Goal: Task Accomplishment & Management: Manage account settings

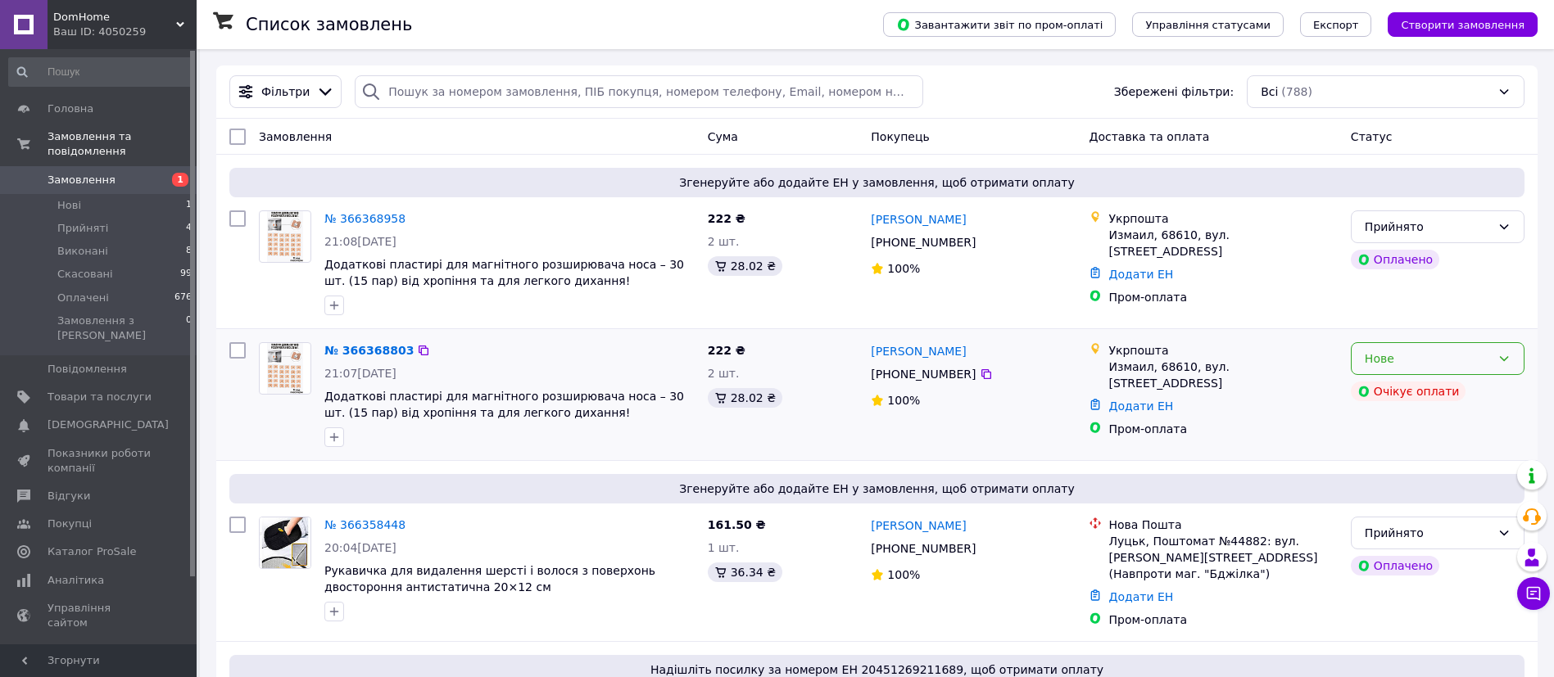
click at [1509, 353] on icon at bounding box center [1503, 358] width 13 height 13
click at [1377, 453] on li "Скасовано" at bounding box center [1437, 453] width 172 height 29
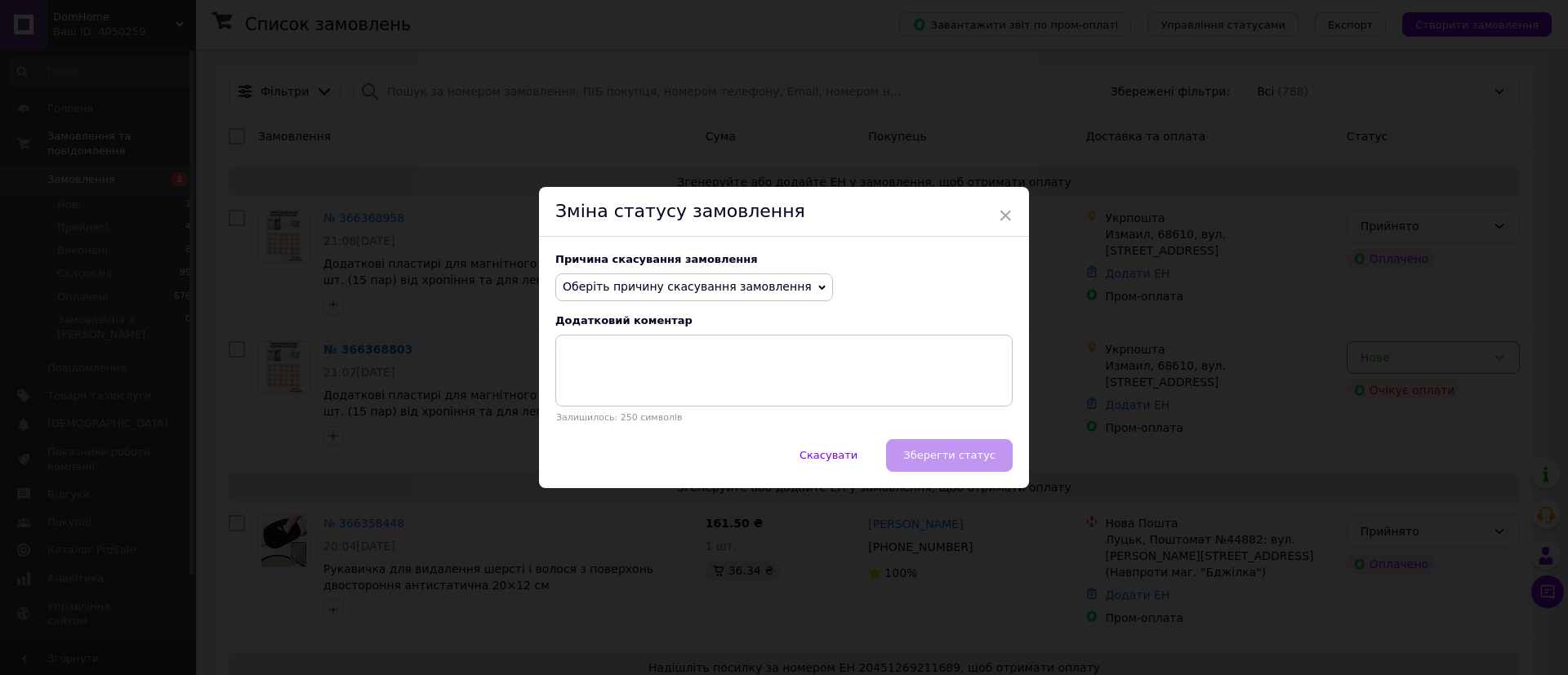
click at [795, 280] on span "Оберіть причину скасування замовлення" at bounding box center [694, 287] width 277 height 28
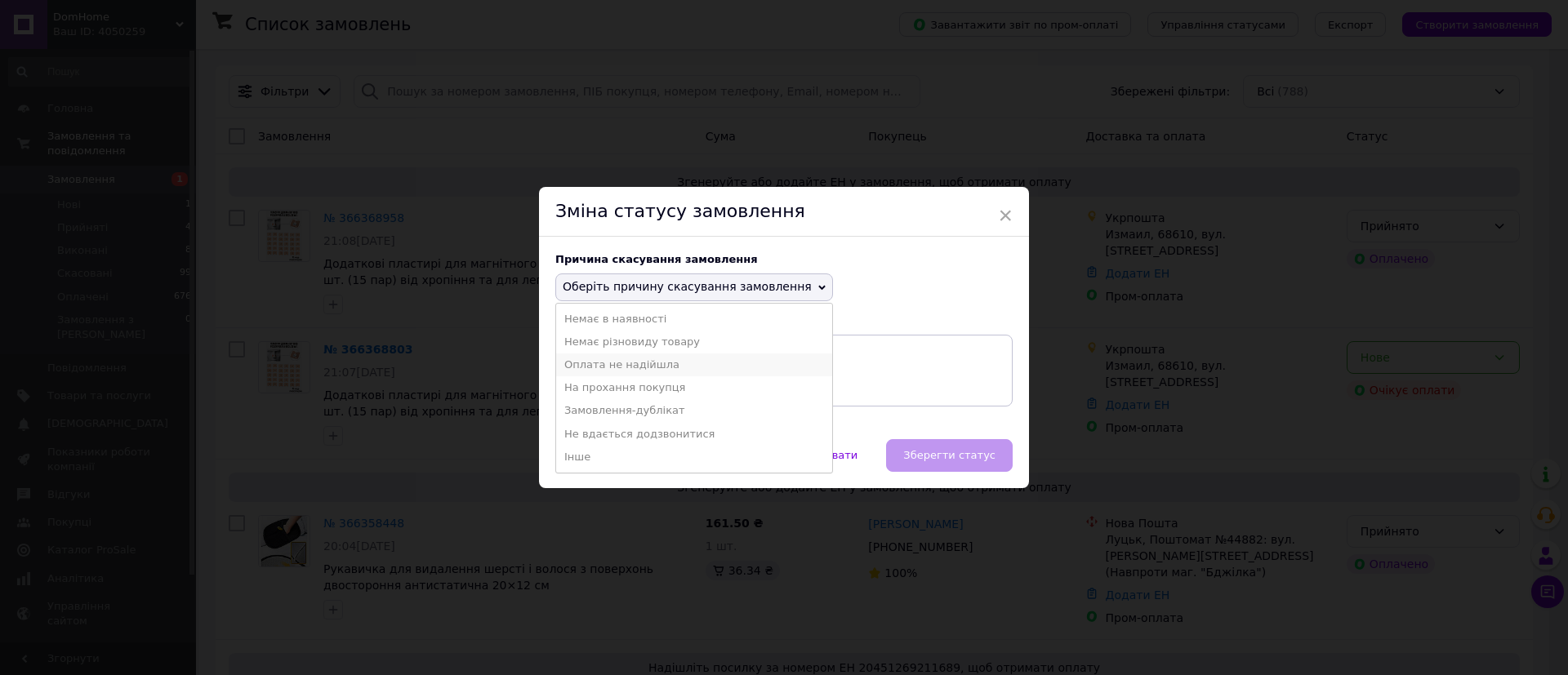
click at [693, 369] on li "Оплата не надійшла" at bounding box center [694, 365] width 276 height 23
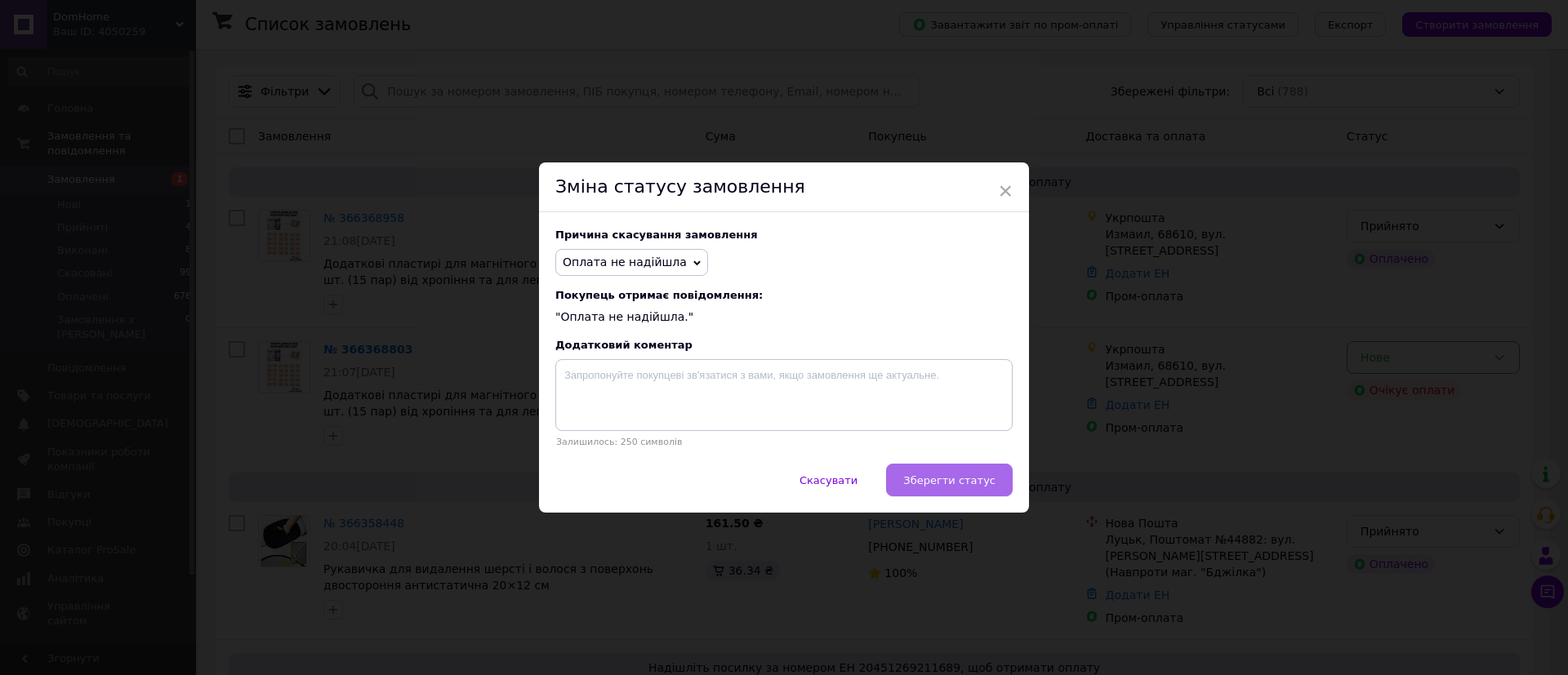
click at [973, 479] on span "Зберегти статус" at bounding box center [950, 481] width 93 height 12
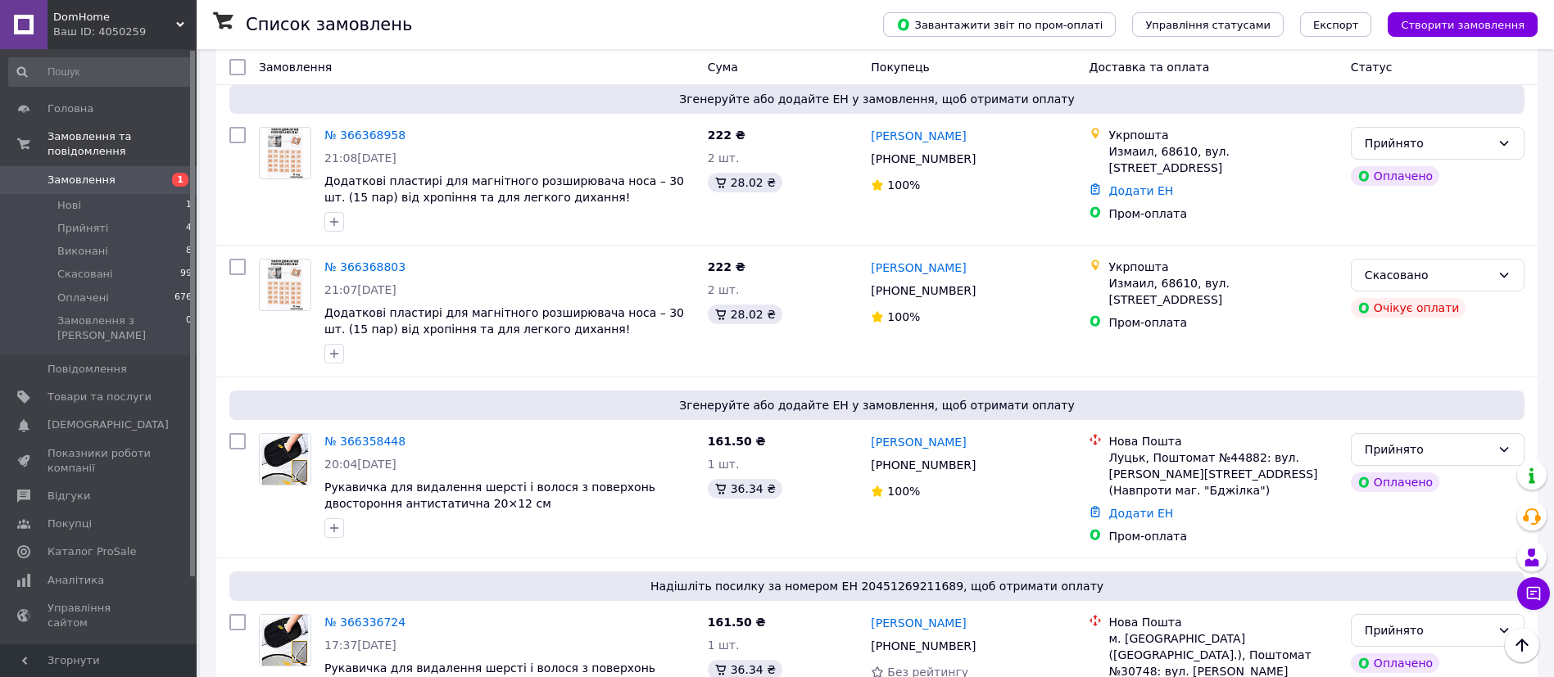
scroll to position [34, 0]
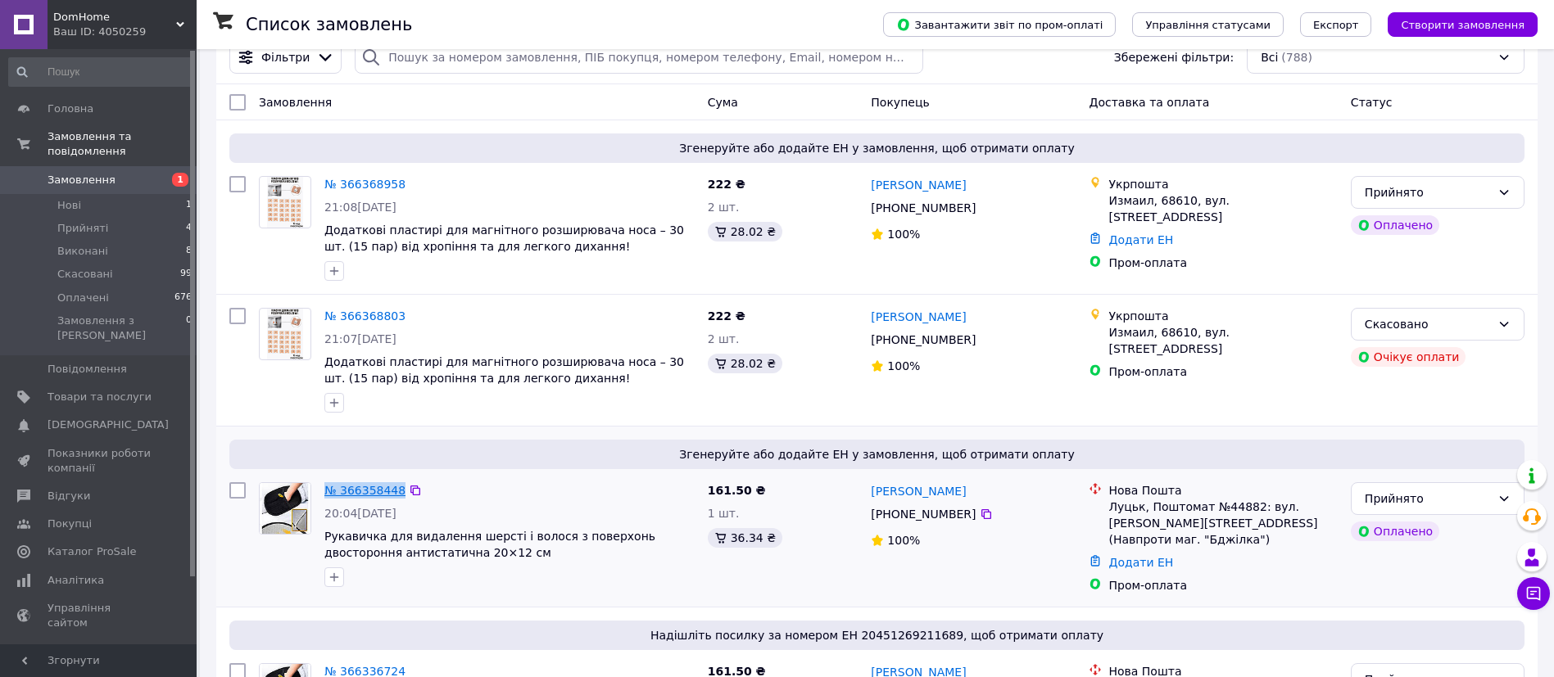
drag, startPoint x: 400, startPoint y: 495, endPoint x: 326, endPoint y: 486, distance: 75.1
click at [326, 486] on div "№ 366358448" at bounding box center [509, 491] width 373 height 20
copy div "№ 366358448"
drag, startPoint x: 399, startPoint y: 194, endPoint x: 367, endPoint y: 189, distance: 32.3
click at [367, 189] on div "№ 366368958 21:08, 12.10.2025 Додаткові пластирі для магнітного розширювача нос…" at bounding box center [509, 229] width 383 height 118
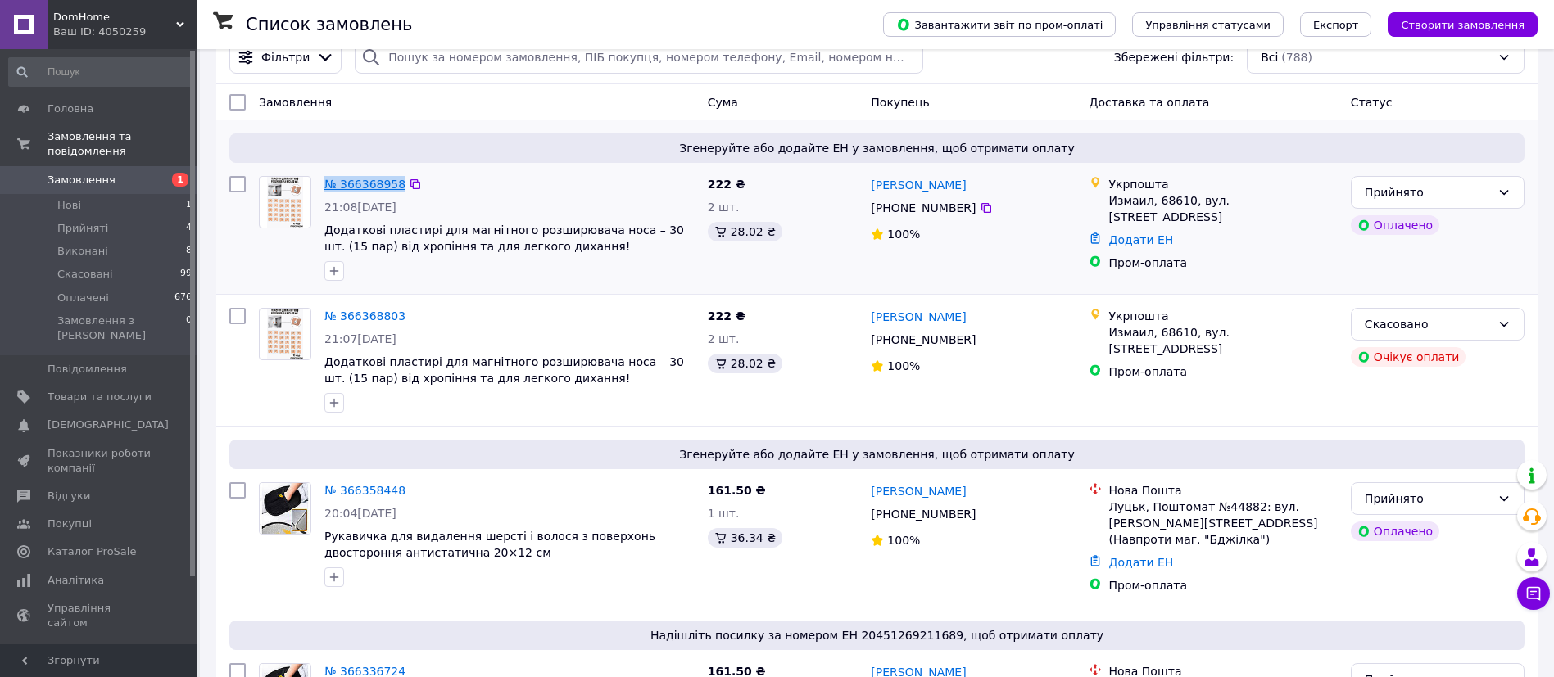
drag, startPoint x: 399, startPoint y: 189, endPoint x: 330, endPoint y: 180, distance: 69.4
click at [330, 180] on div "№ 366368958" at bounding box center [509, 184] width 373 height 20
copy div "№ 366368958"
click at [357, 495] on link "№ 366358448" at bounding box center [364, 490] width 81 height 13
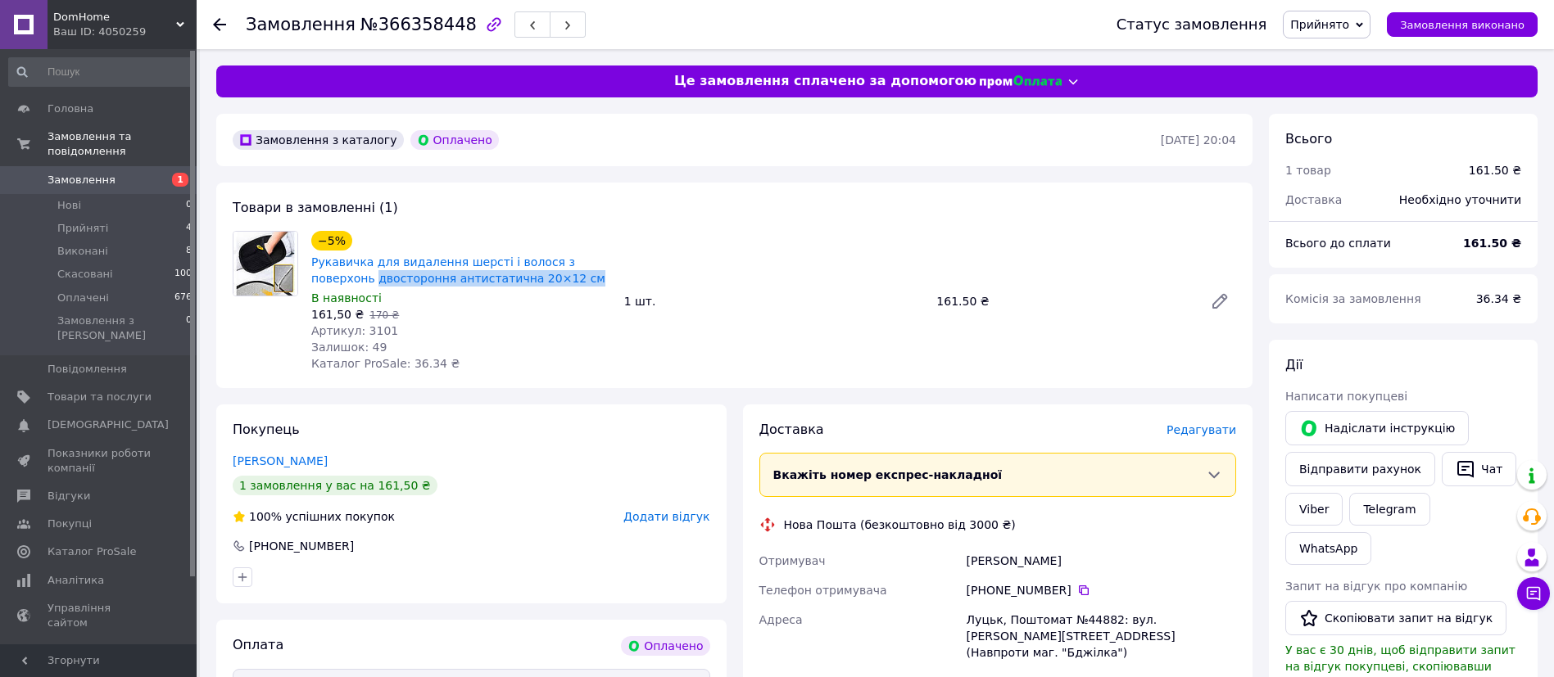
drag, startPoint x: 519, startPoint y: 284, endPoint x: 309, endPoint y: 269, distance: 211.0
click at [309, 269] on div "−5% Рукавичка для видалення шерсті і волося з поверхонь двостороння антистатичн…" at bounding box center [461, 301] width 313 height 147
copy link "Рукавичка для видалення шерсті і волося з поверхонь двостороння антистатична 20…"
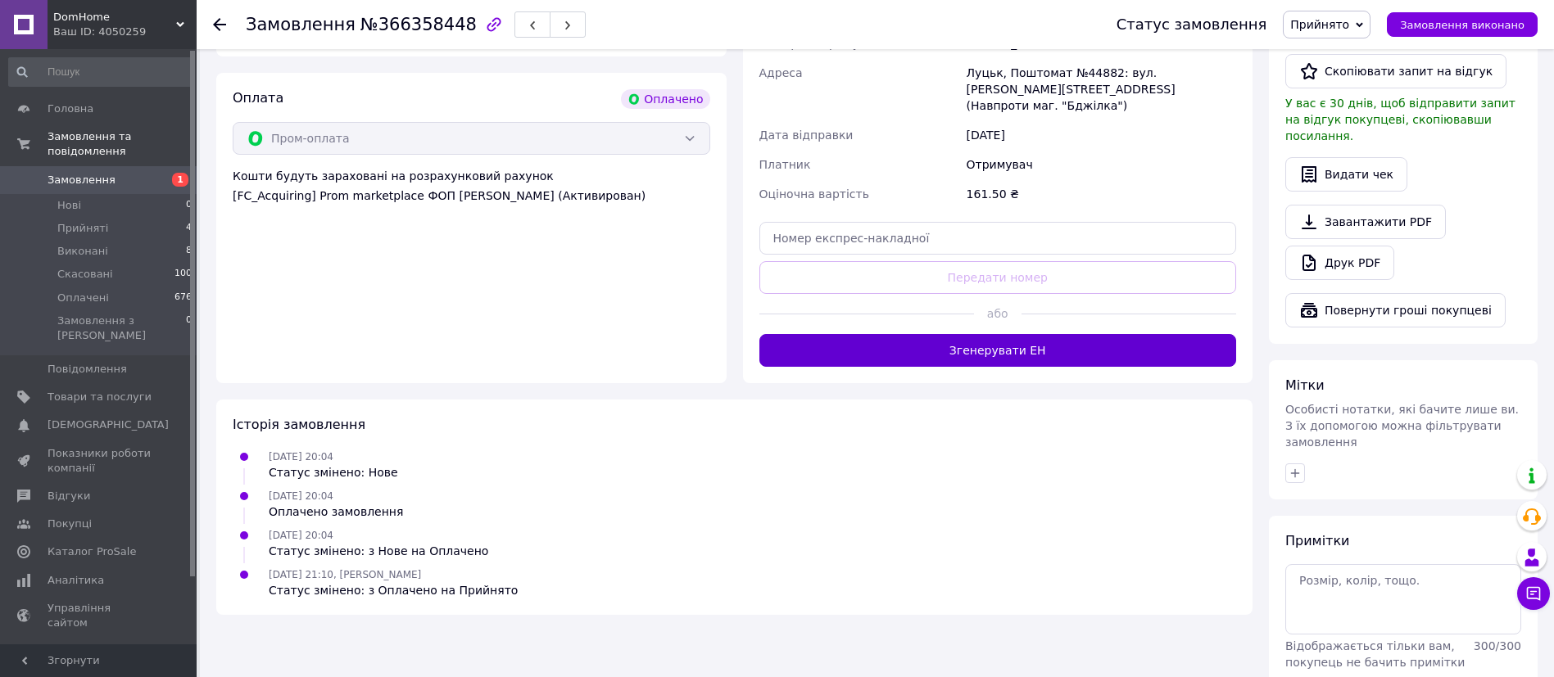
click at [1094, 337] on button "Згенерувати ЕН" at bounding box center [997, 350] width 477 height 33
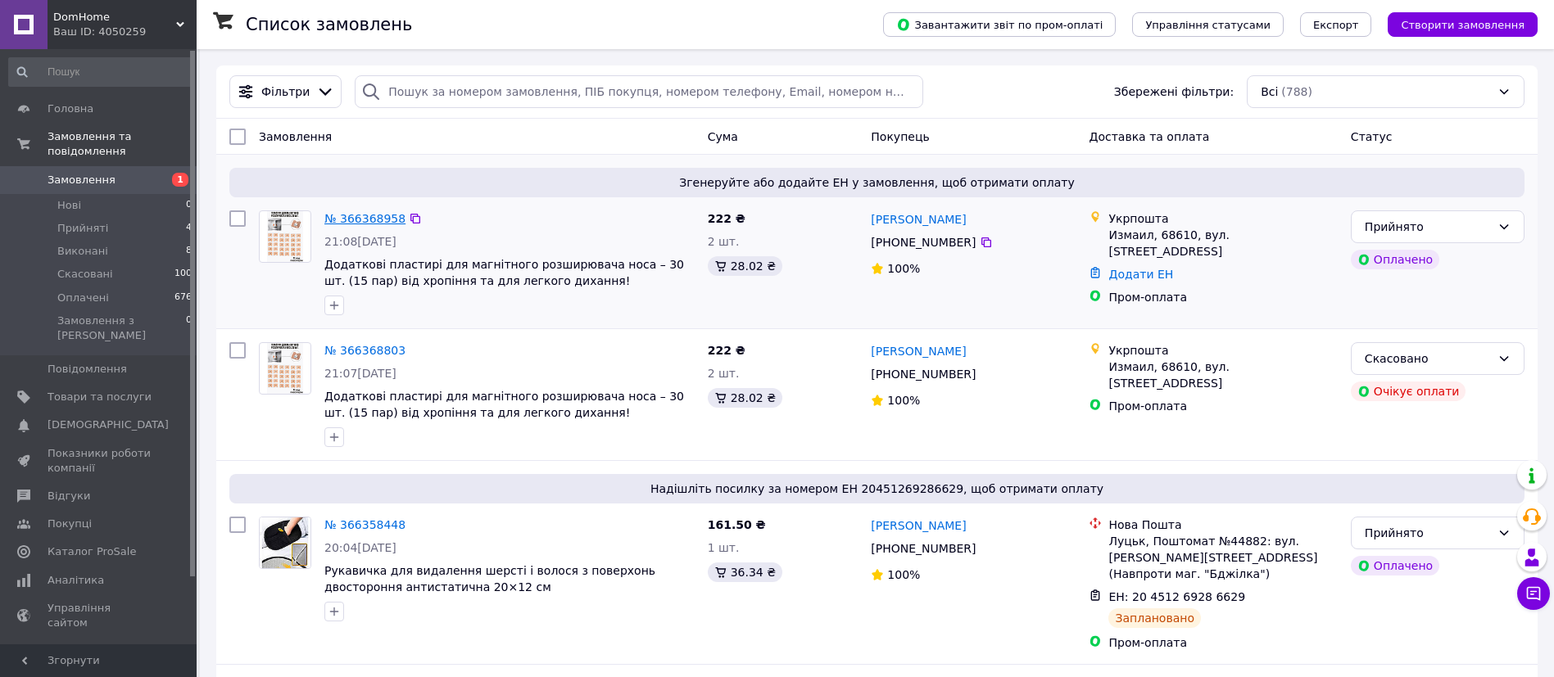
click at [376, 214] on link "№ 366368958" at bounding box center [364, 218] width 81 height 13
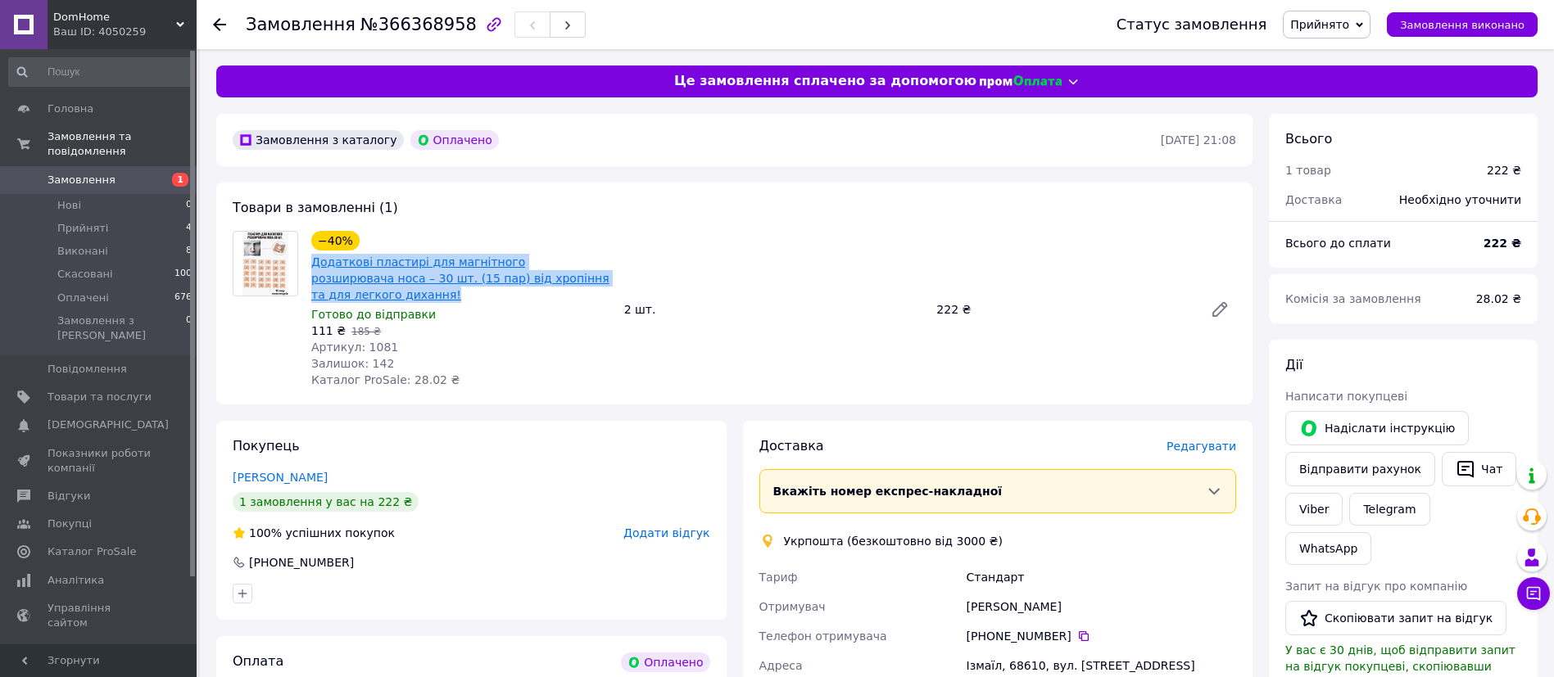
drag, startPoint x: 597, startPoint y: 283, endPoint x: 311, endPoint y: 264, distance: 286.4
click at [311, 264] on span "Додаткові пластирі для магнітного розширювача носа – 30 шт. (15 пар) від хропін…" at bounding box center [461, 278] width 300 height 49
copy link "Додаткові пластирі для магнітного розширювача носа – 30 шт. (15 пар) від хропін…"
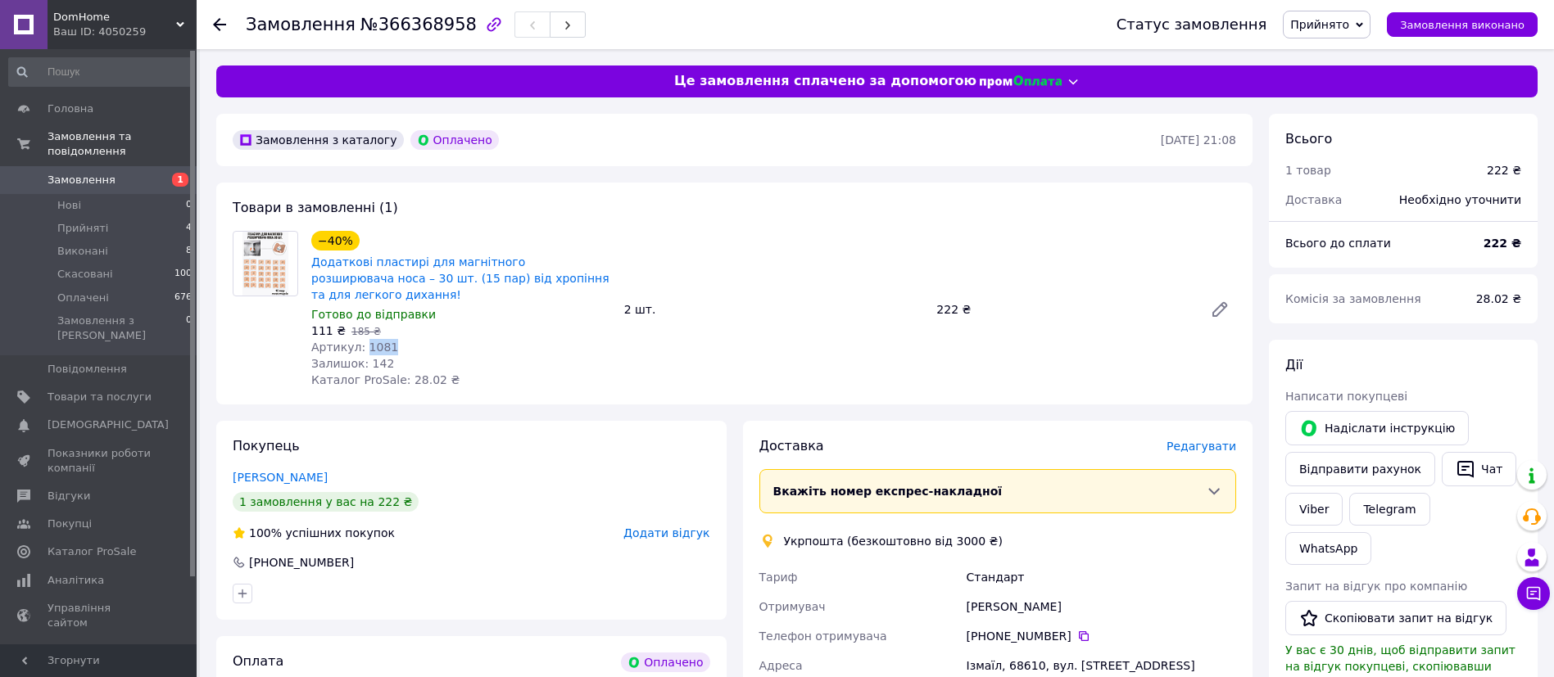
drag, startPoint x: 399, startPoint y: 337, endPoint x: 360, endPoint y: 327, distance: 39.7
click at [360, 339] on div "Артикул: 1081" at bounding box center [461, 347] width 300 height 16
copy span "1081"
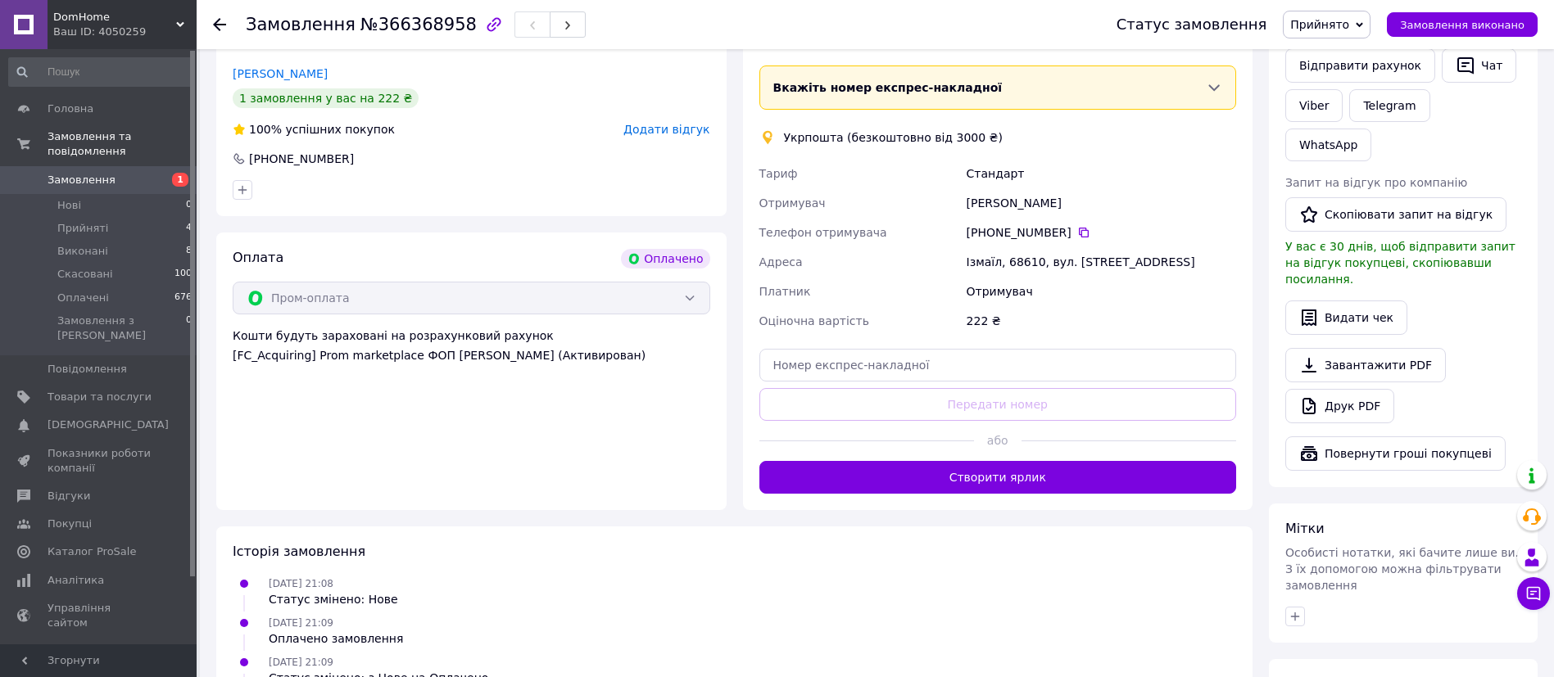
scroll to position [500, 0]
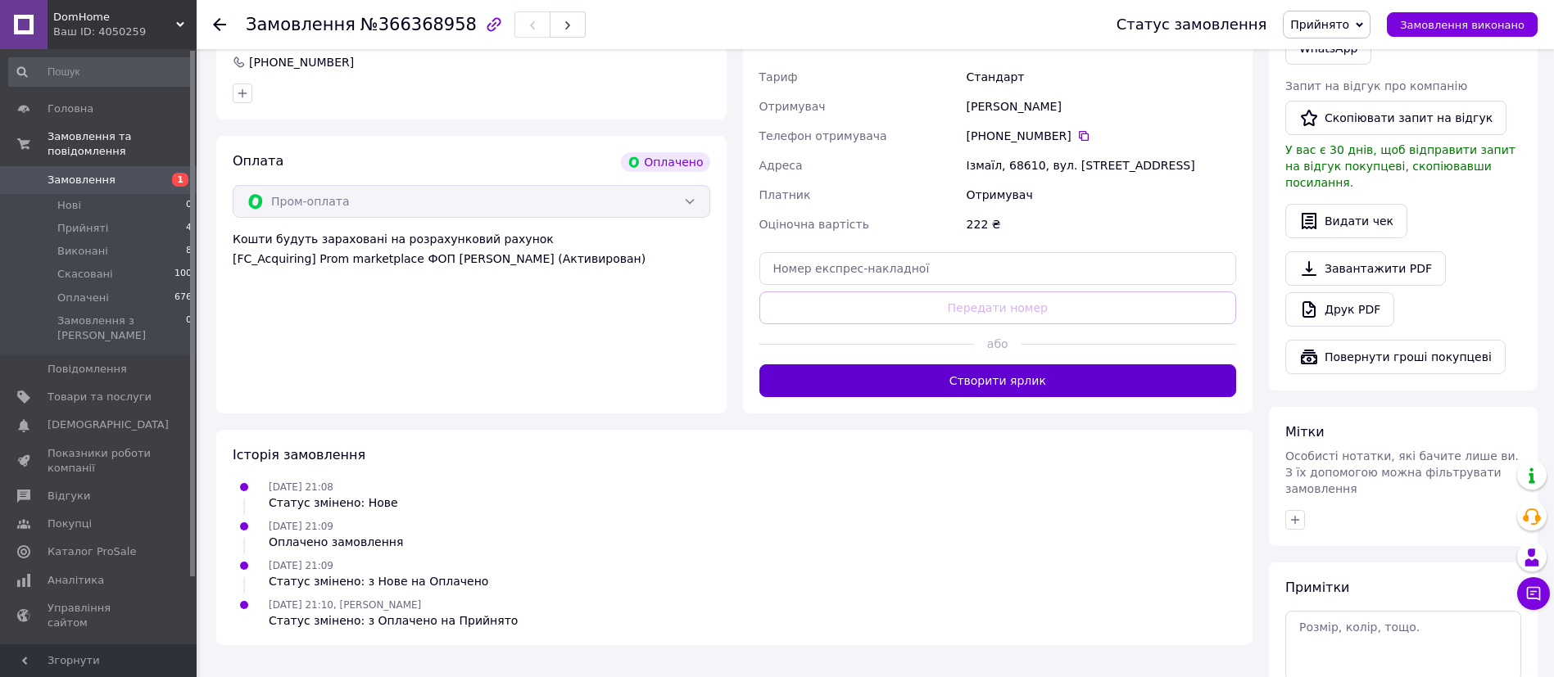
click at [1047, 374] on button "Створити ярлик" at bounding box center [997, 380] width 477 height 33
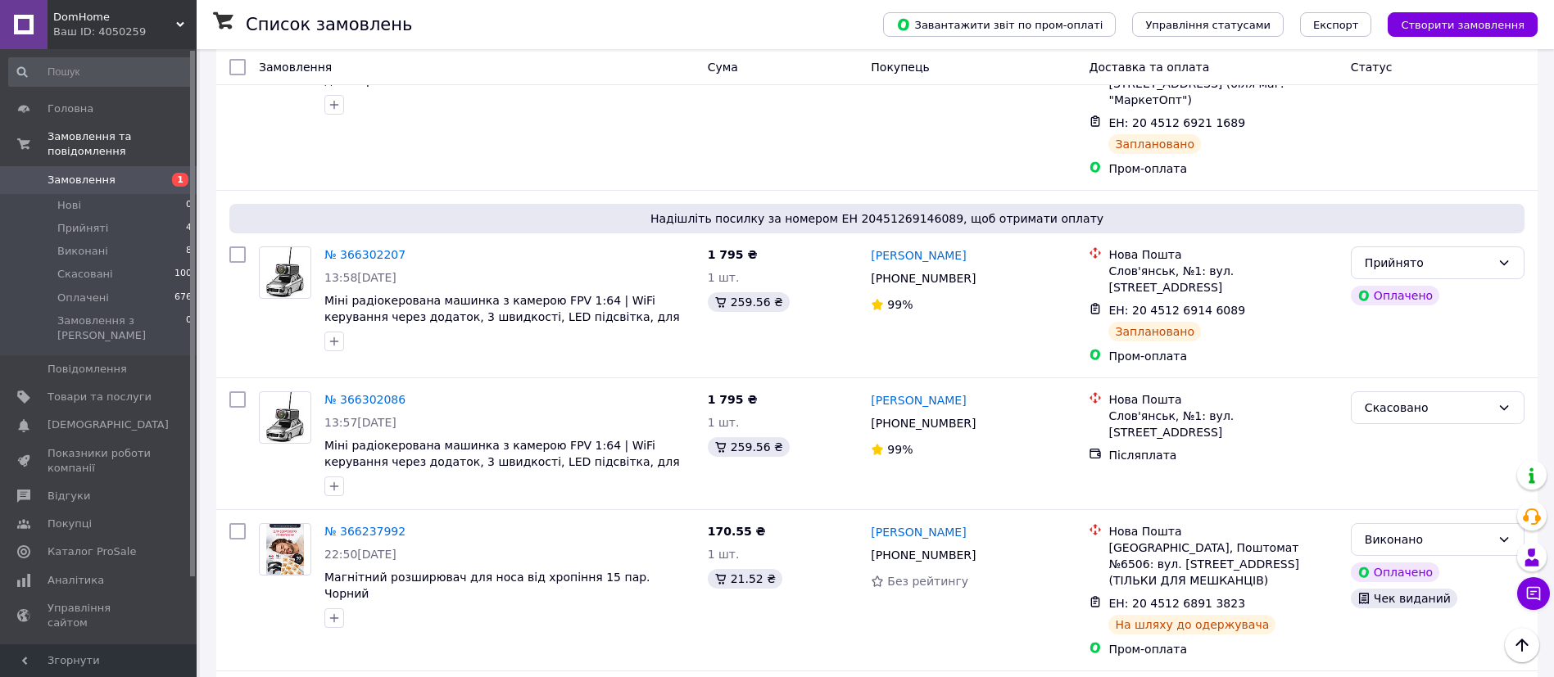
scroll to position [689, 0]
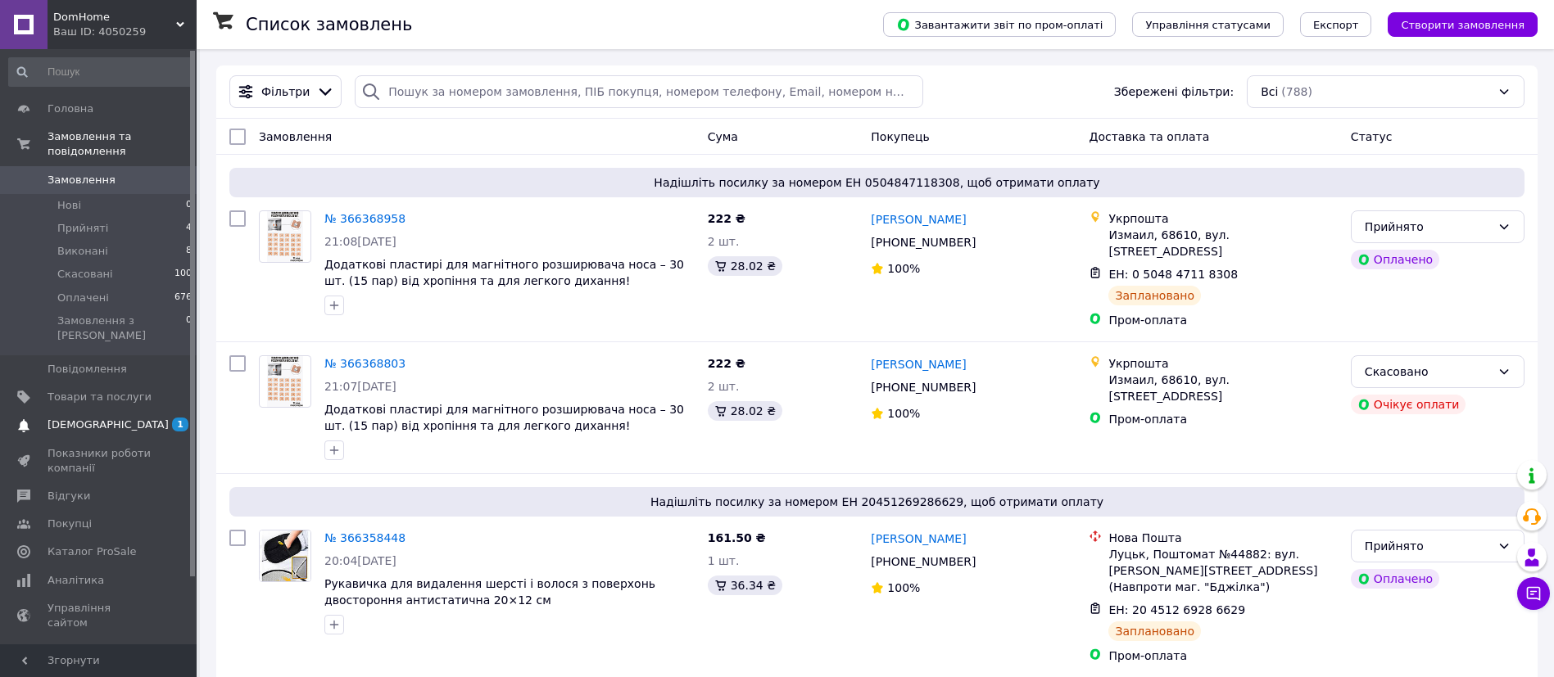
click at [98, 418] on span "[DEMOGRAPHIC_DATA]" at bounding box center [107, 425] width 121 height 15
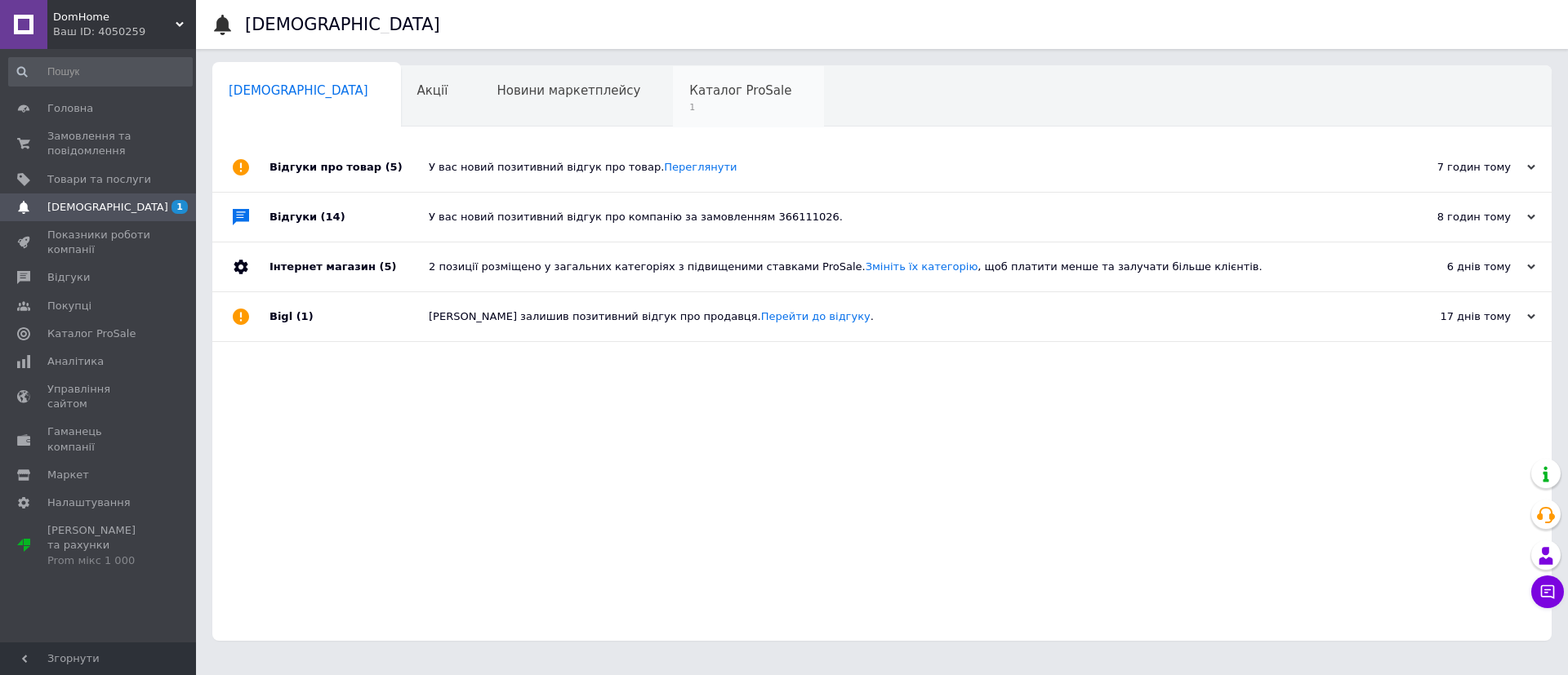
click at [689, 84] on span "Каталог ProSale" at bounding box center [740, 91] width 102 height 15
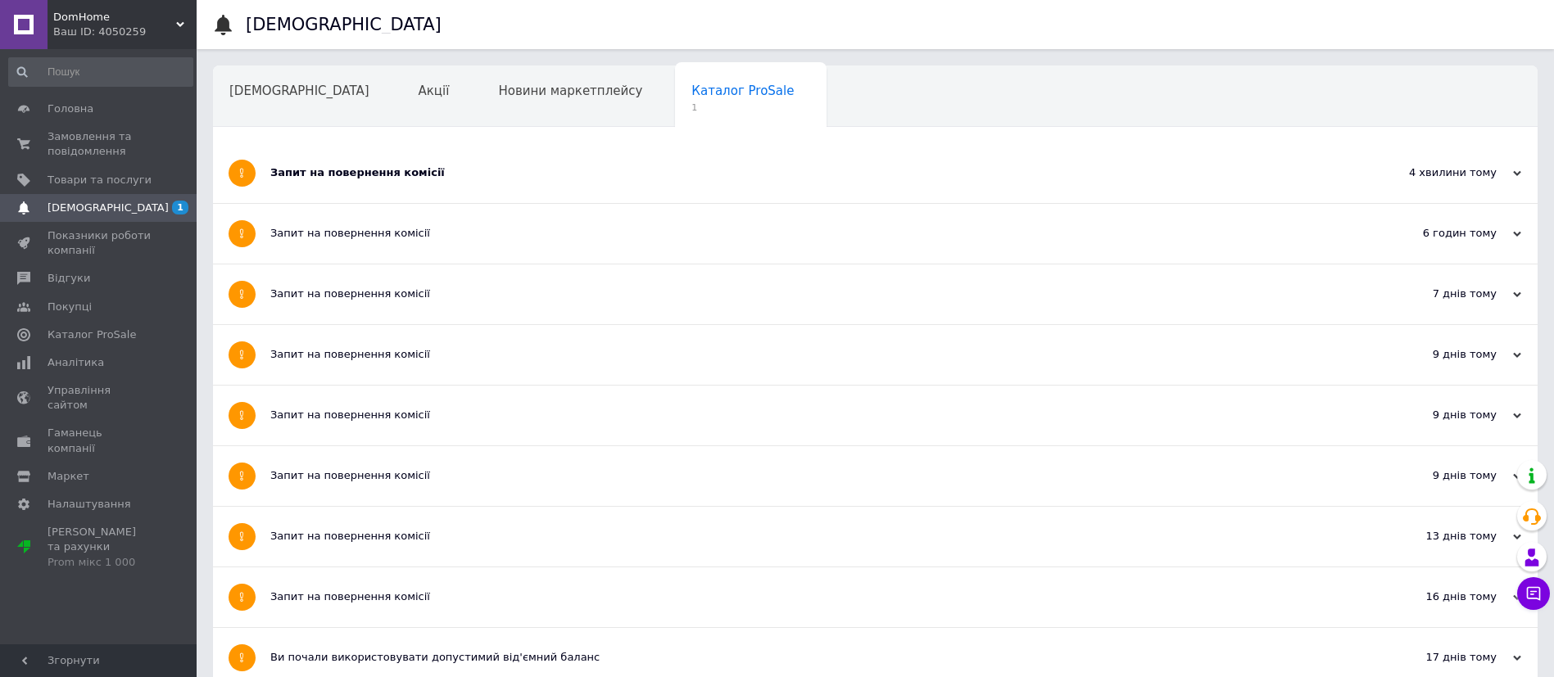
click at [400, 165] on div "Запит на повернення комісії" at bounding box center [813, 172] width 1087 height 15
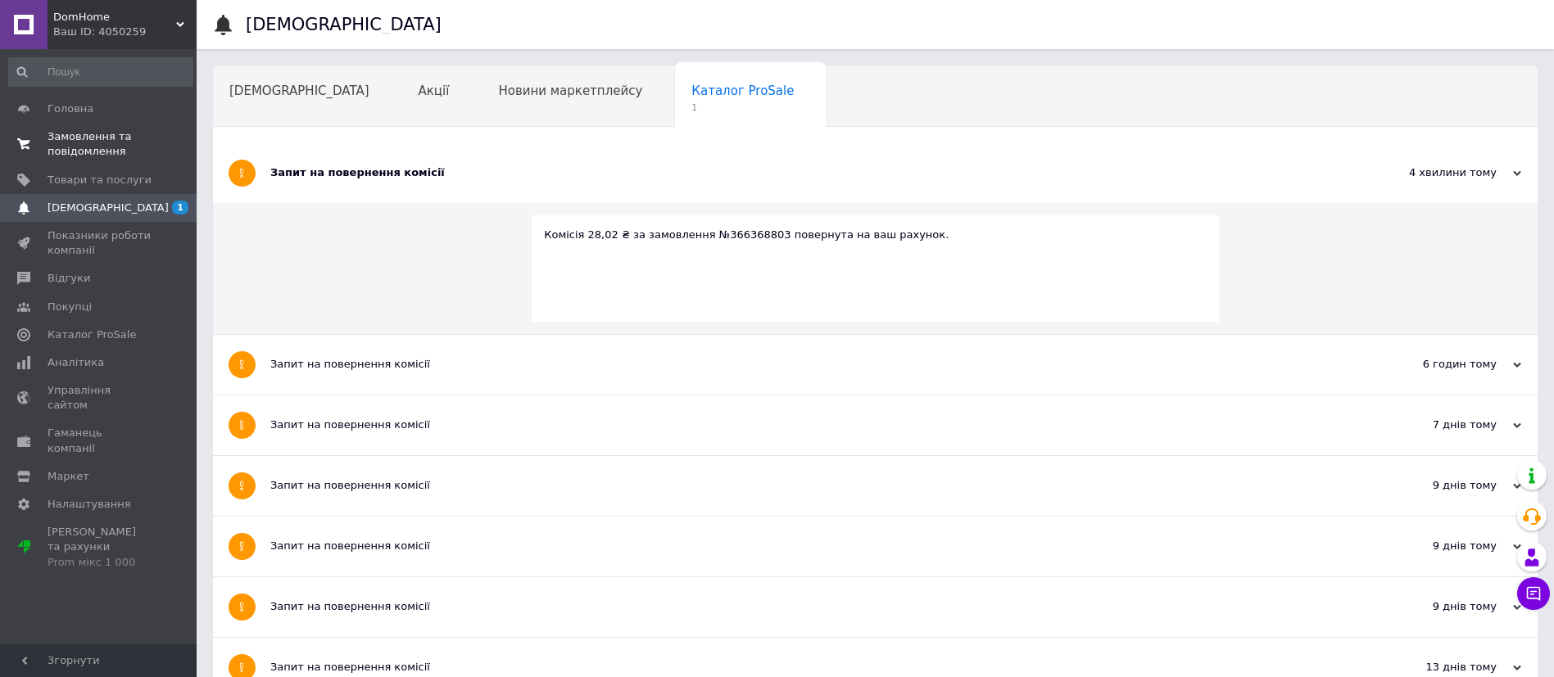
click at [88, 130] on span "Замовлення та повідомлення" at bounding box center [99, 143] width 104 height 29
